Goal: Find specific page/section: Locate a particular part of the current website

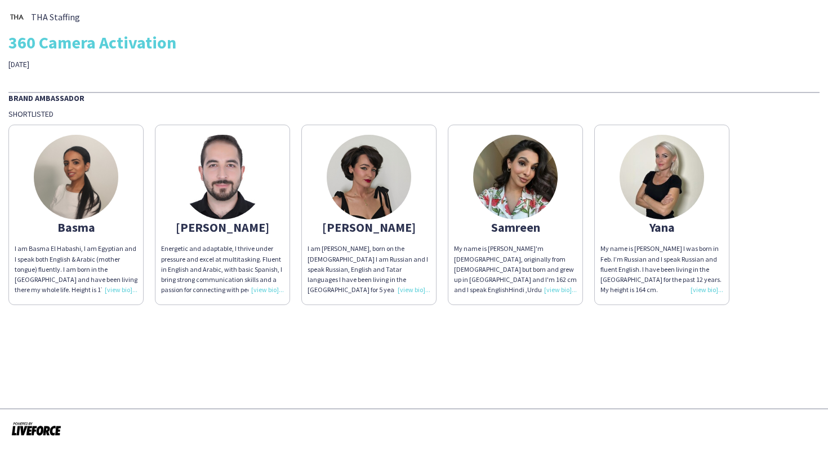
click at [273, 287] on div "Energetic and adaptable, I thrive under pressure and excel at multitasking. Flu…" at bounding box center [222, 268] width 123 height 51
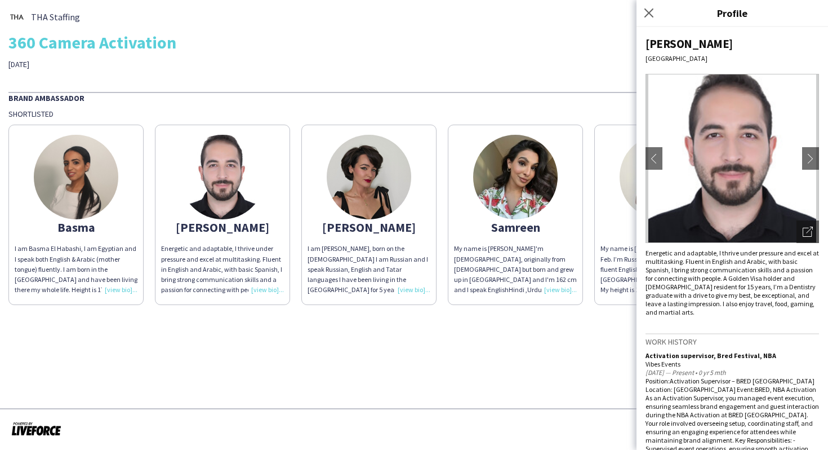
click at [639, 19] on div "Close pop-in" at bounding box center [651, 13] width 28 height 26
click at [659, 11] on div "Close pop-in" at bounding box center [651, 13] width 28 height 26
click at [647, 11] on icon at bounding box center [648, 12] width 11 height 11
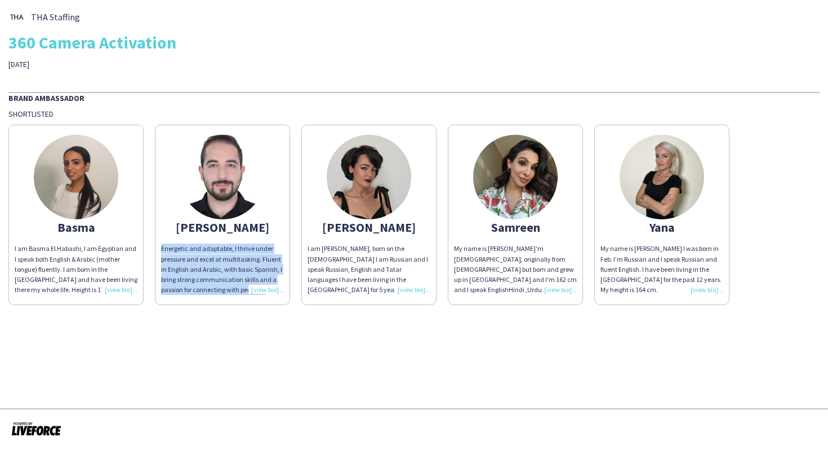
drag, startPoint x: 161, startPoint y: 246, endPoint x: 232, endPoint y: 295, distance: 86.7
click at [232, 295] on app-share-pages-crew-card "M Chouki Energetic and adaptable, I thrive under pressure and excel at multitas…" at bounding box center [222, 215] width 135 height 180
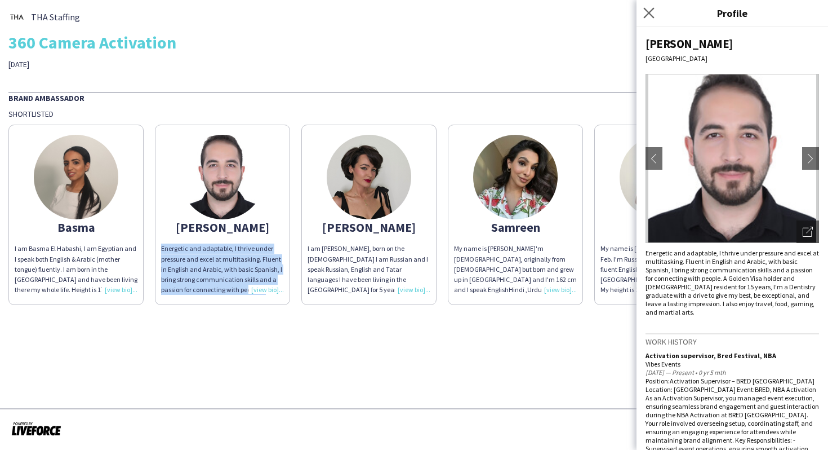
click at [652, 19] on app-icon "Close pop-in" at bounding box center [649, 13] width 16 height 16
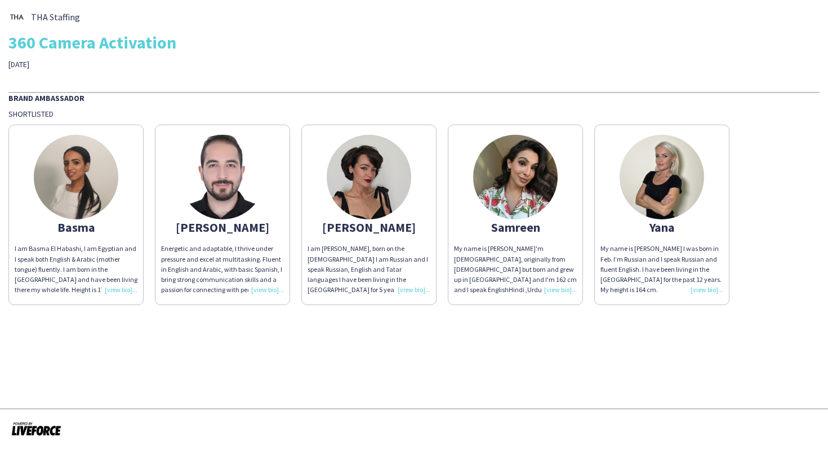
click at [649, 25] on div "THA Staffing 360 Camera Activation [DATE]" at bounding box center [413, 38] width 811 height 61
